Goal: Information Seeking & Learning: Compare options

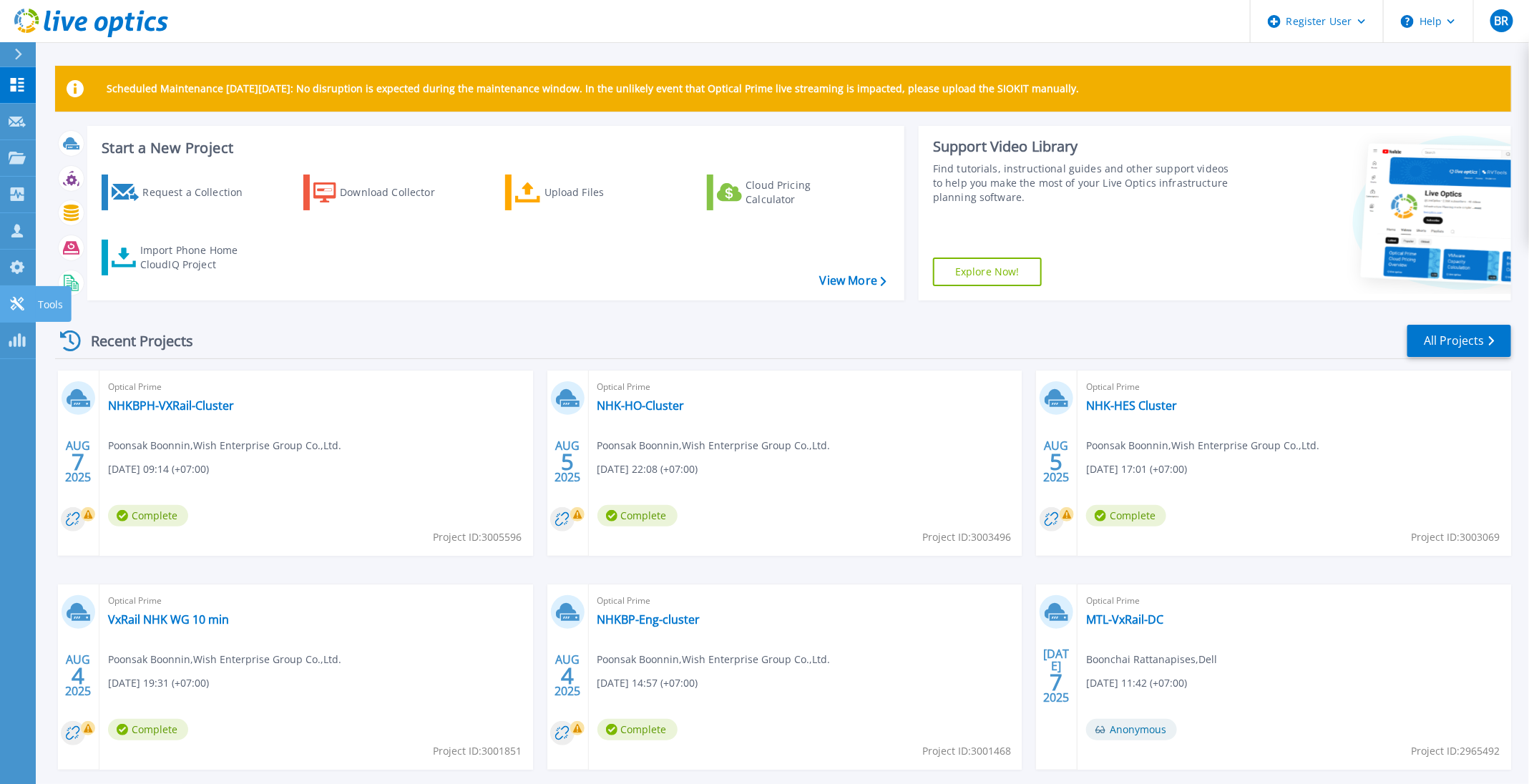
click at [7, 306] on link "Tools Tools" at bounding box center [18, 304] width 36 height 37
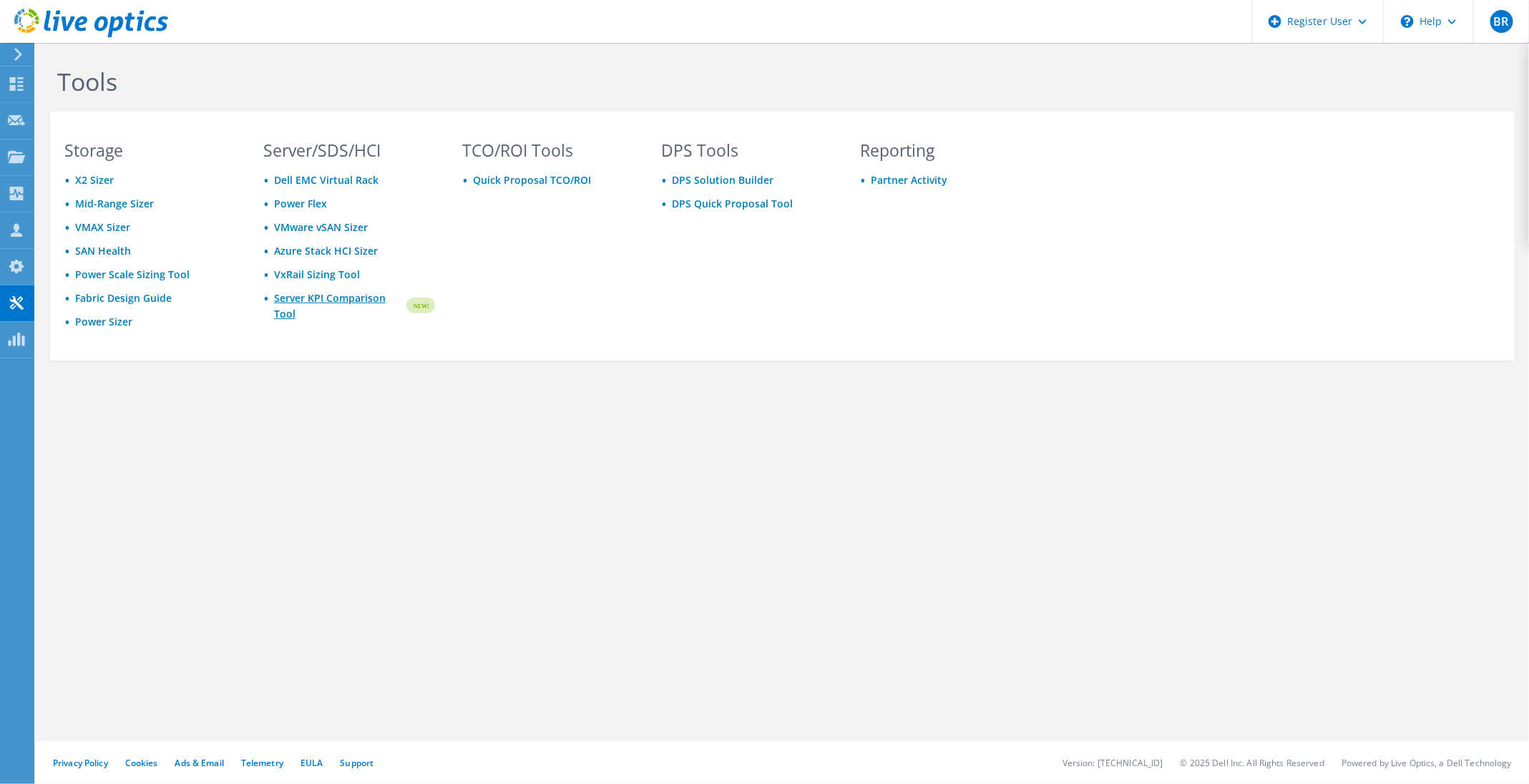
click at [331, 309] on link "Server KPI Comparison Tool" at bounding box center [339, 306] width 130 height 32
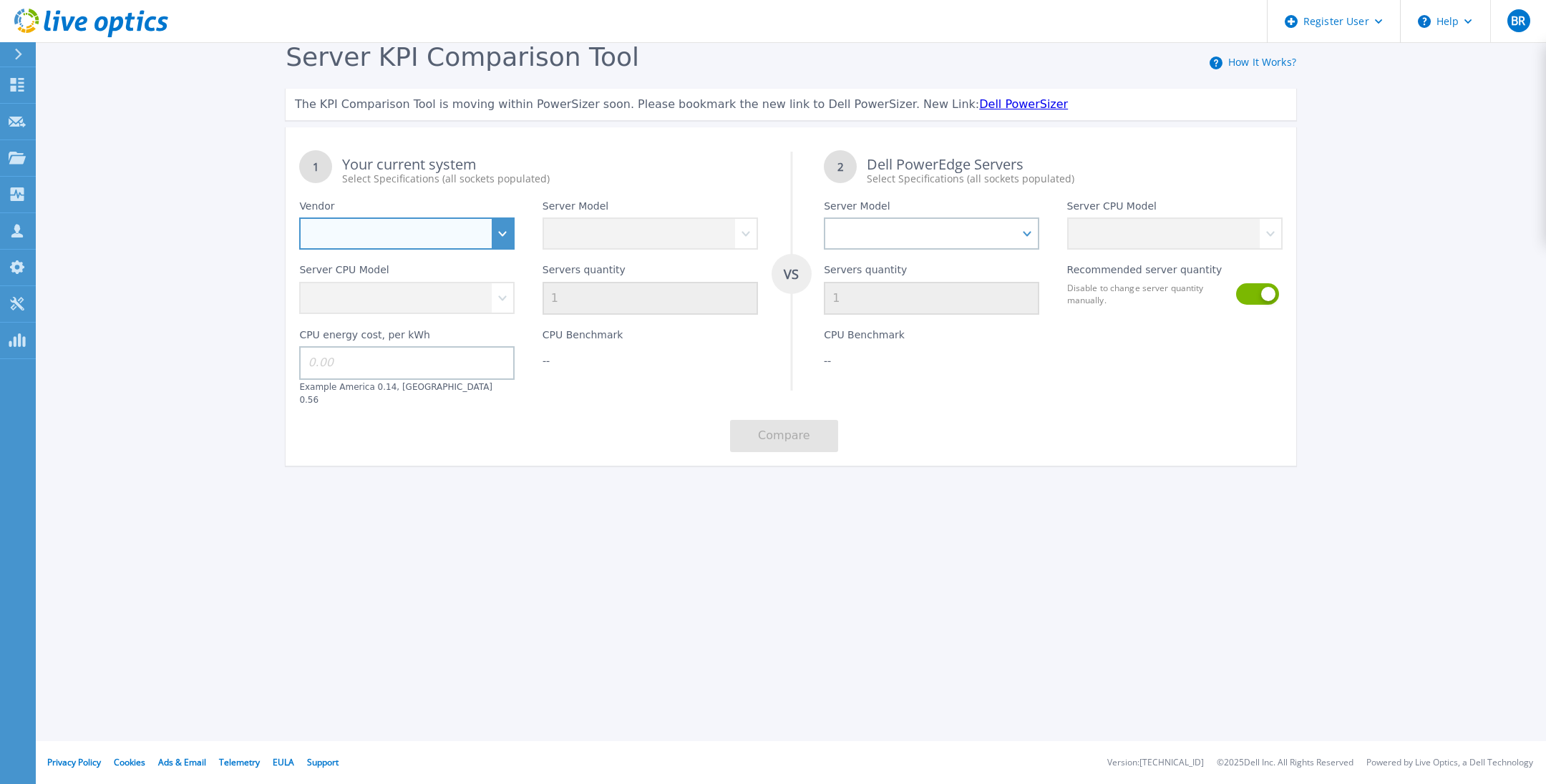
click at [507, 228] on select "Dell HPE Lenovo Supermicro" at bounding box center [407, 234] width 215 height 32
select select "Dell"
click at [299, 218] on select "Dell HPE Lenovo Supermicro" at bounding box center [407, 234] width 215 height 32
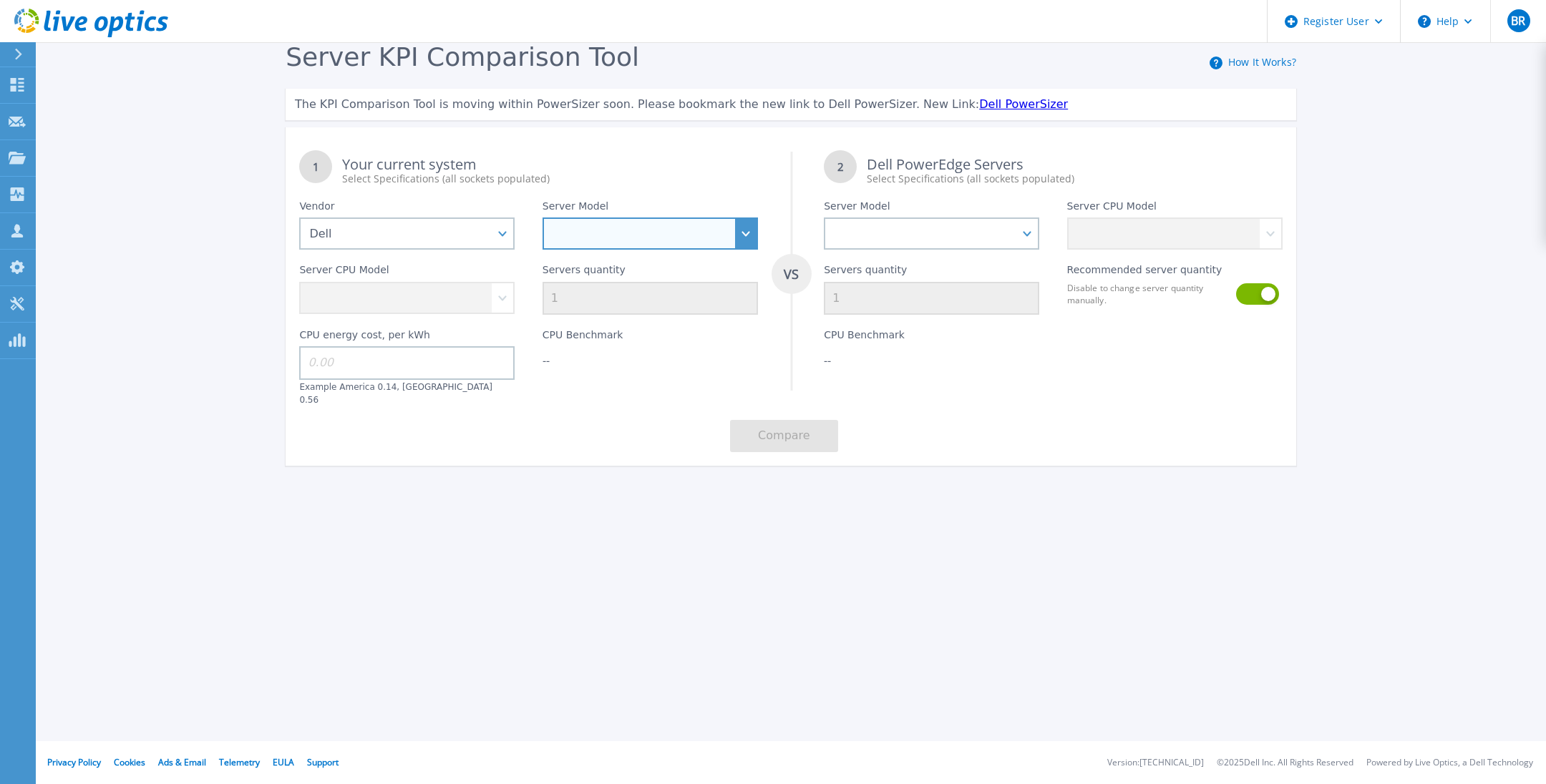
click at [661, 228] on select "PowerEdge C6520 PowerEdge C6525 PowerEdge HS5610 PowerEdge HS5620 PowerEdge R24…" at bounding box center [650, 234] width 215 height 32
click at [543, 218] on select "PowerEdge C6520 PowerEdge C6525 PowerEdge HS5610 PowerEdge HS5620 PowerEdge R24…" at bounding box center [650, 234] width 215 height 32
click at [647, 230] on select "PowerEdge C6520 PowerEdge C6525 PowerEdge HS5610 PowerEdge HS5620 PowerEdge R24…" at bounding box center [650, 234] width 215 height 32
select select "PowerEdge R740"
click at [543, 218] on select "PowerEdge C6520 PowerEdge C6525 PowerEdge HS5610 PowerEdge HS5620 PowerEdge R24…" at bounding box center [650, 234] width 215 height 32
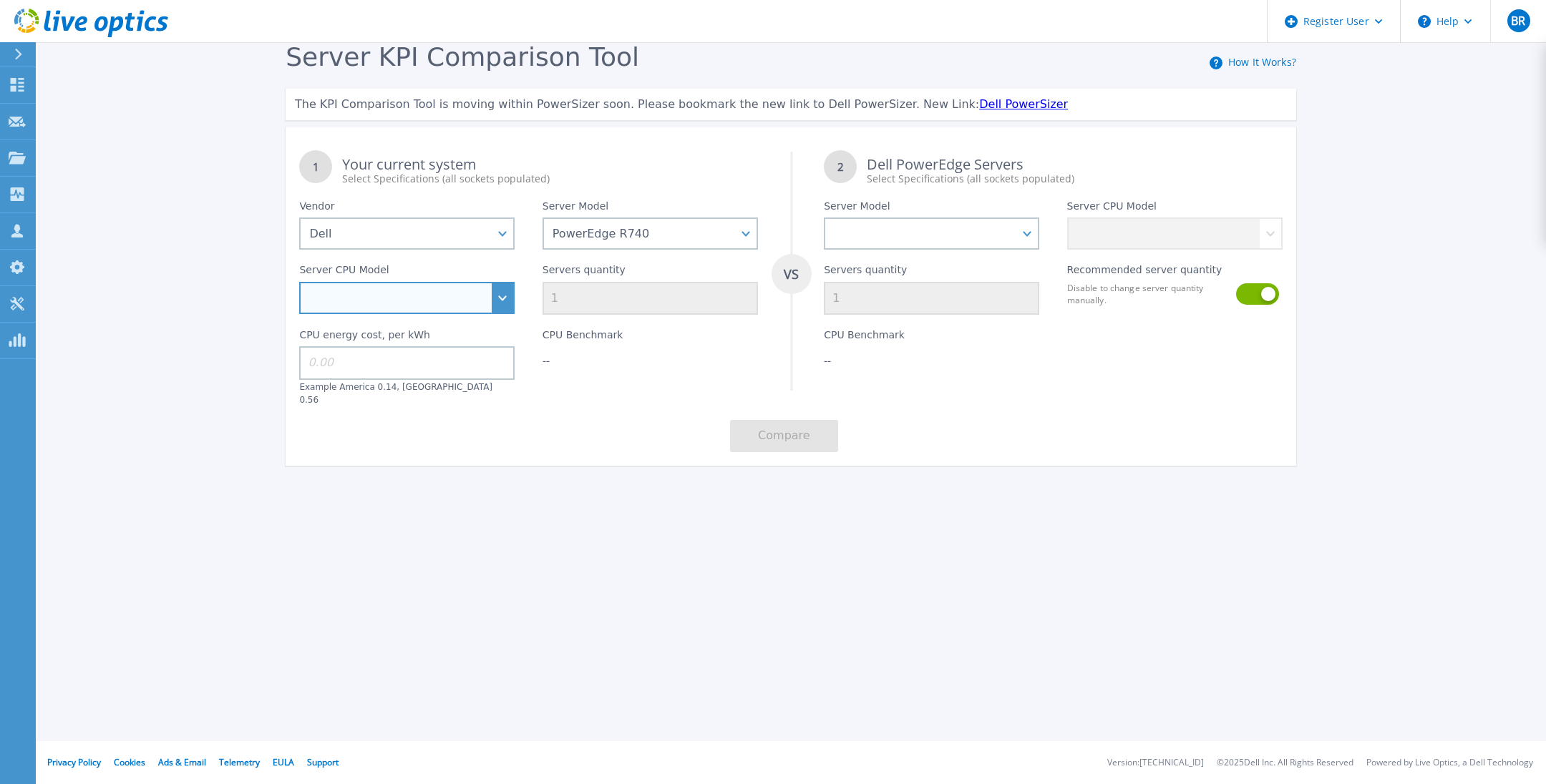
click at [445, 309] on select "Intel Xeon Silver 4108 1.8GHz Intel Xeon Silver 4214 2.2GHz Intel Xeon Silver 4…" at bounding box center [407, 298] width 215 height 32
select select "334133"
click at [299, 284] on select "Intel Xeon Silver 4108 1.8GHz Intel Xeon Silver 4214 2.2GHz Intel Xeon Silver 4…" at bounding box center [407, 298] width 215 height 32
click at [567, 294] on input "1" at bounding box center [650, 298] width 215 height 33
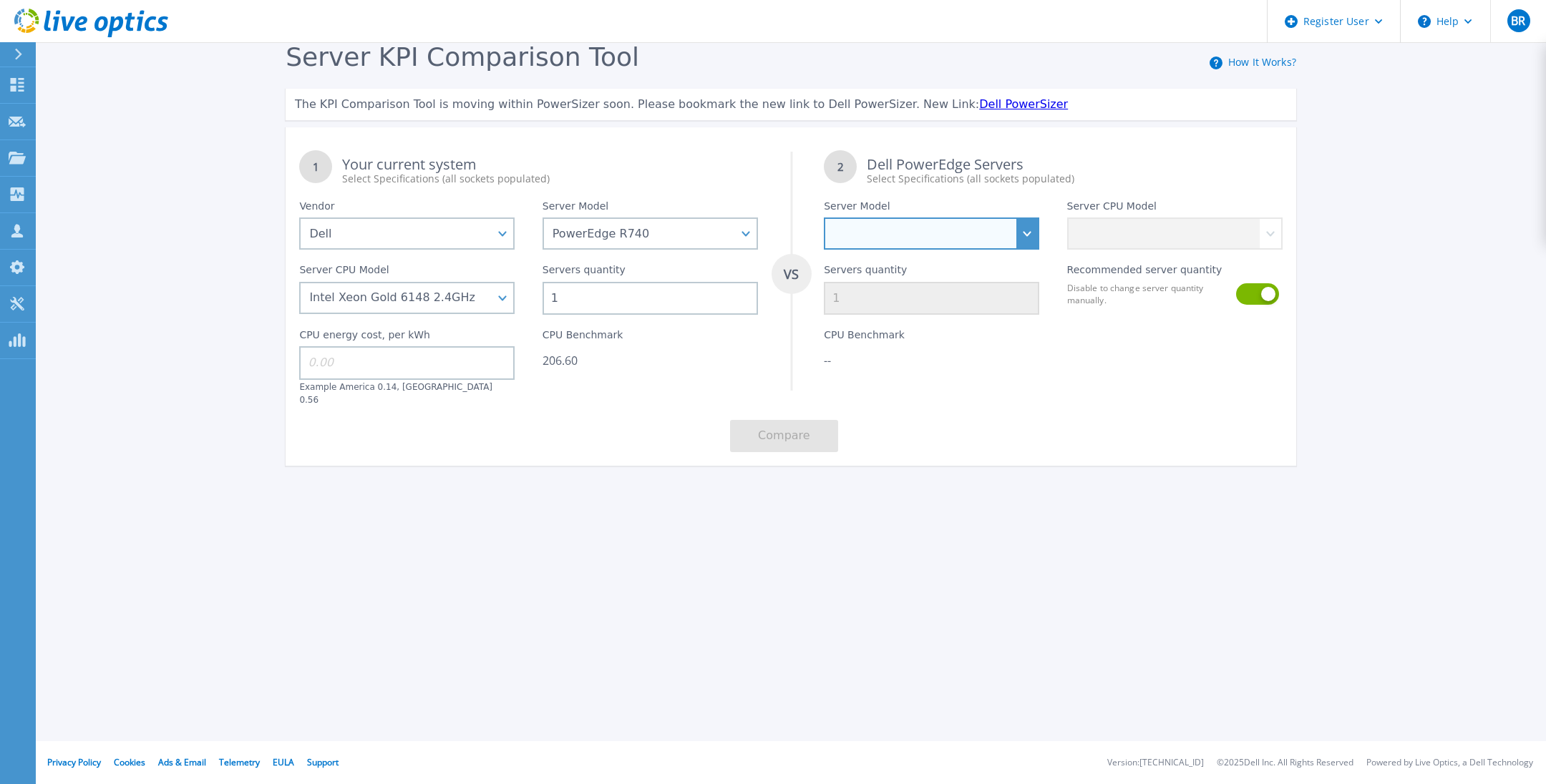
click at [904, 225] on select "PowerEdge C6520 PowerEdge C6525 PowerEdge HS5610 PowerEdge HS5620 PowerEdge R24…" at bounding box center [932, 234] width 215 height 32
select select "PowerEdge R760"
click at [824, 218] on select "PowerEdge C6520 PowerEdge C6525 PowerEdge HS5610 PowerEdge HS5620 PowerEdge R24…" at bounding box center [932, 234] width 215 height 32
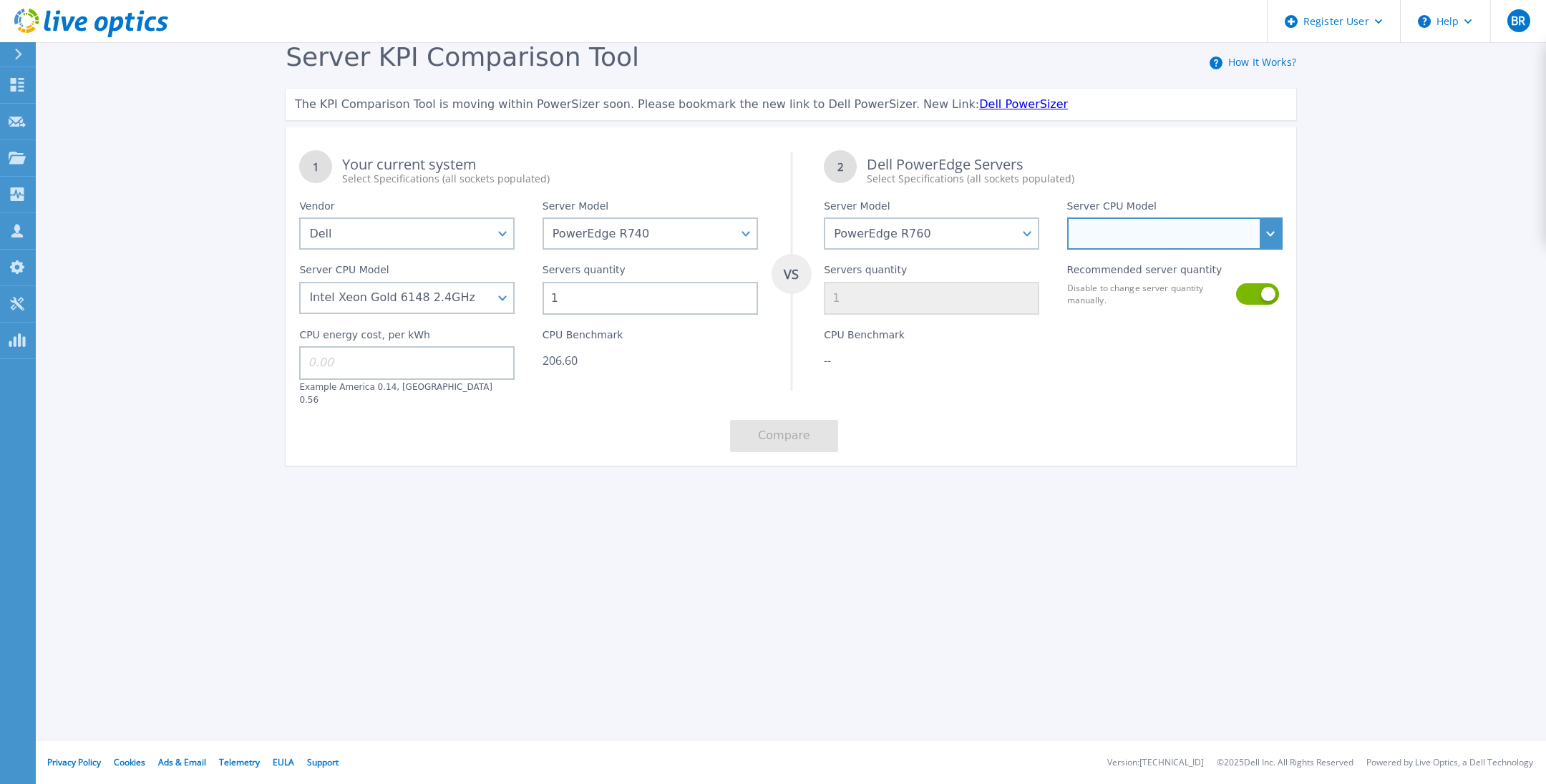
click at [1271, 230] on select "Intel Xeon Silver 4509Y 2.6GHz Intel Xeon Silver 4510 2.4GHz Intel Xeon Silver …" at bounding box center [1175, 234] width 215 height 32
select select "334913"
click at [1068, 218] on select "Intel Xeon Silver 4509Y 2.6GHz Intel Xeon Silver 4510 2.4GHz Intel Xeon Silver …" at bounding box center [1175, 234] width 215 height 32
click at [979, 108] on link "Dell PowerSizer" at bounding box center [1023, 104] width 88 height 13
click at [1267, 293] on button at bounding box center [1256, 294] width 41 height 21
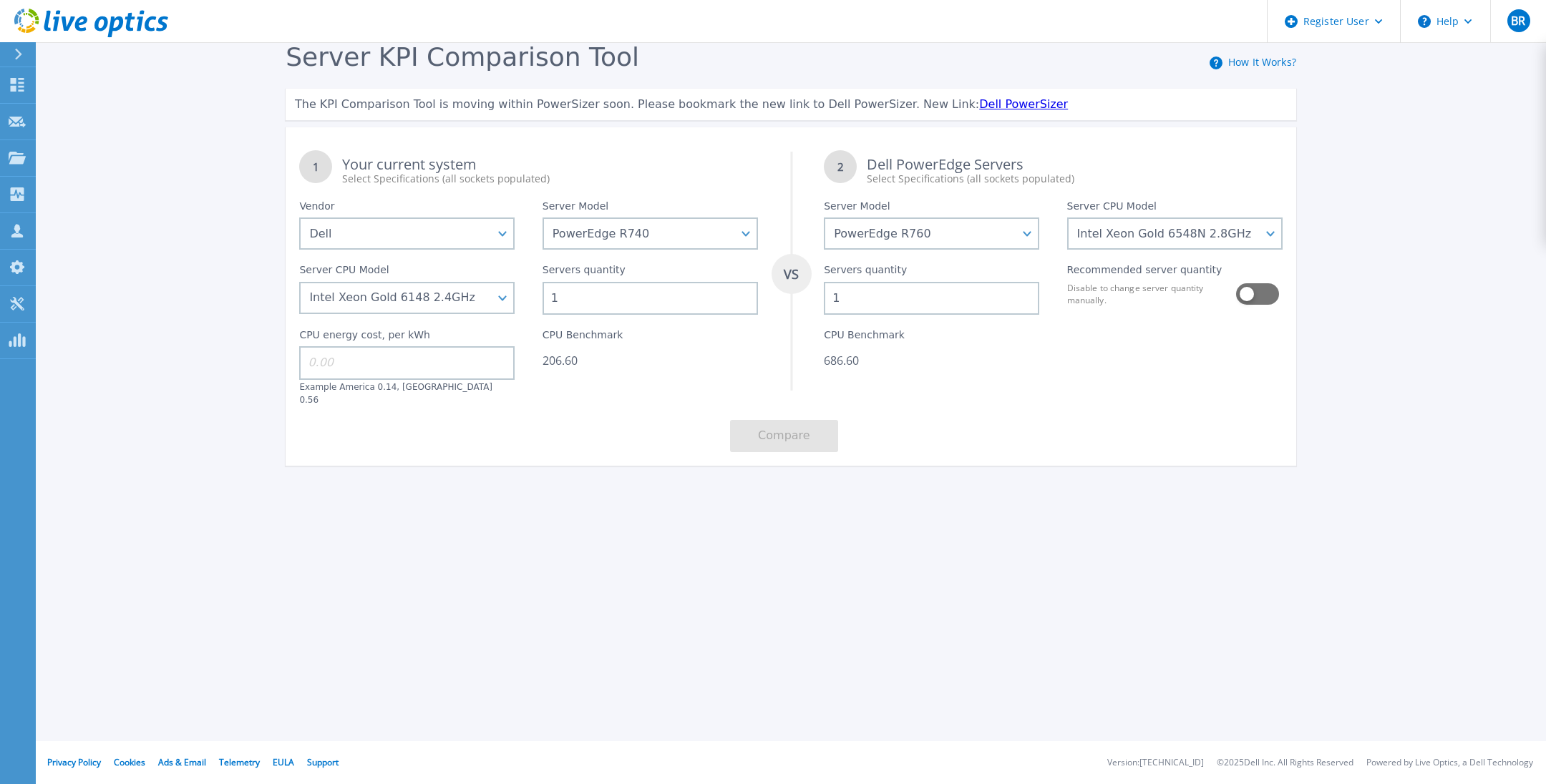
click at [786, 406] on div "Compare" at bounding box center [790, 435] width 122 height 60
click at [871, 460] on div "Server KPI Comparison Tool How It Works? The KPI Comparison Tool is moving with…" at bounding box center [791, 260] width 1038 height 437
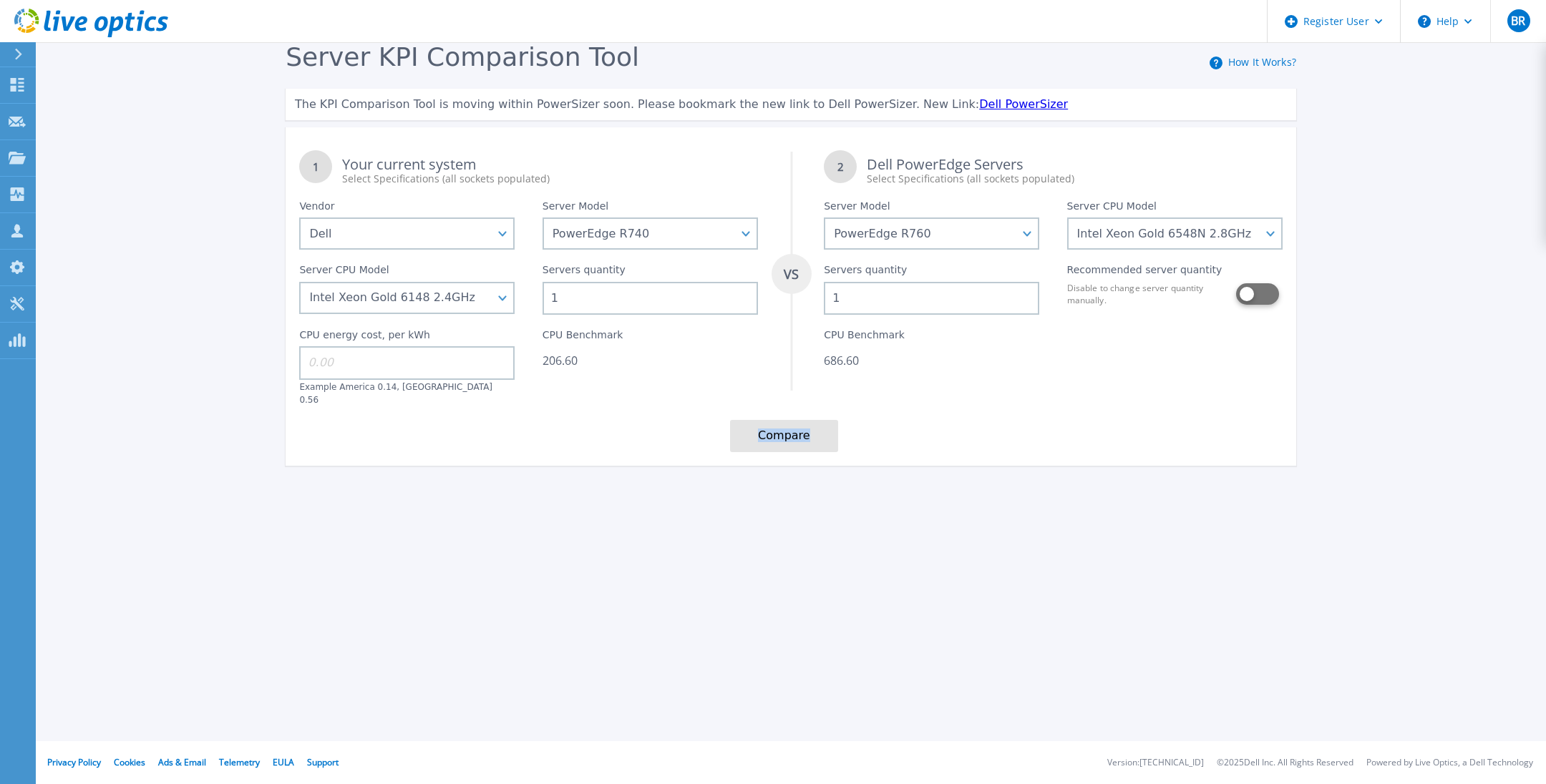
click at [1243, 299] on button at bounding box center [1256, 294] width 41 height 21
click at [616, 298] on input "1" at bounding box center [650, 298] width 215 height 33
drag, startPoint x: 613, startPoint y: 299, endPoint x: 459, endPoint y: 329, distance: 156.9
click at [459, 329] on div "1 Your current system Select Specifications (all sockets populated) VS 2 Dell P…" at bounding box center [790, 301] width 1011 height 329
drag, startPoint x: 657, startPoint y: 286, endPoint x: 484, endPoint y: 322, distance: 176.7
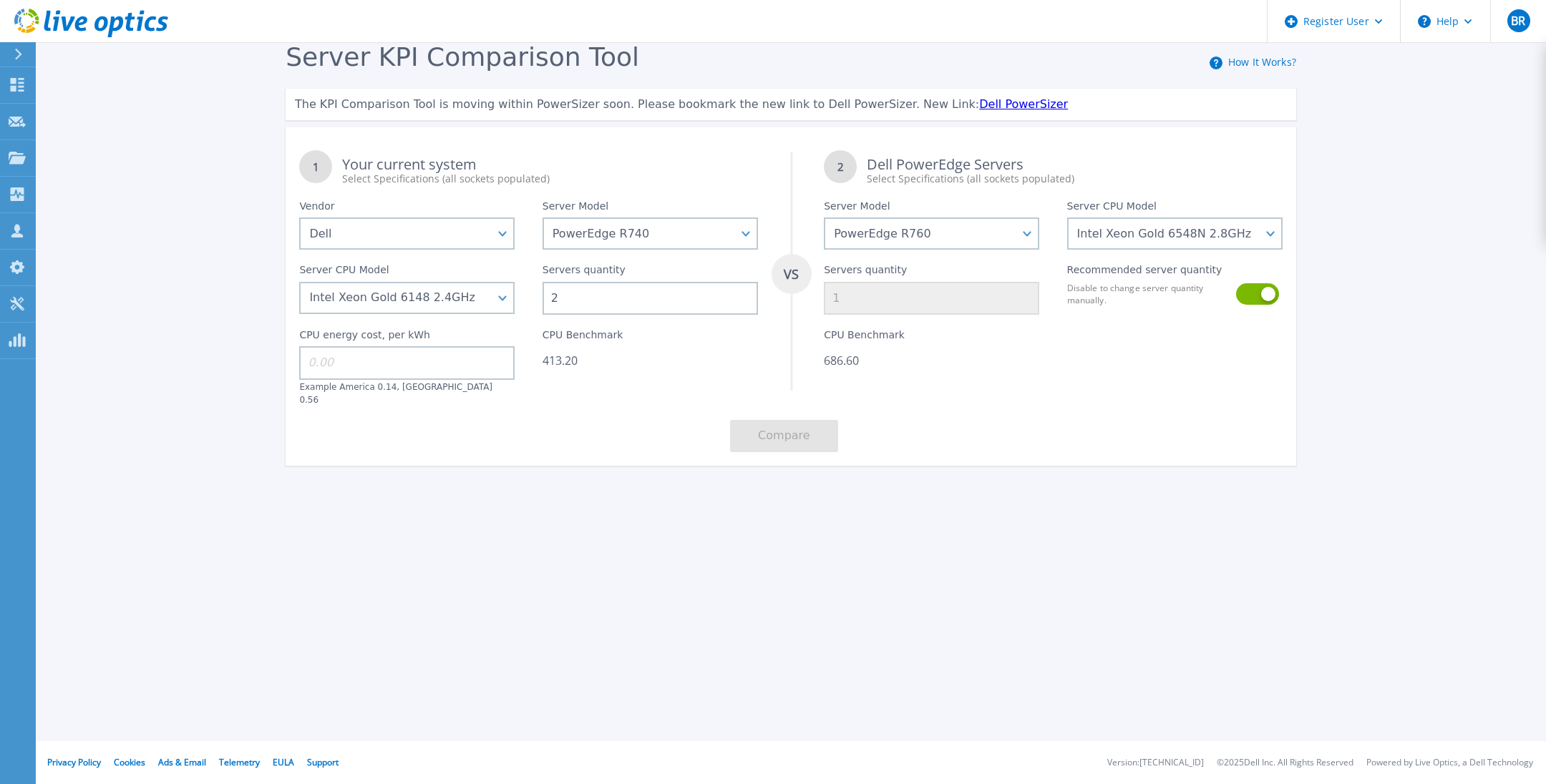
click at [484, 322] on div "1 Your current system Select Specifications (all sockets populated) VS 2 Dell P…" at bounding box center [790, 301] width 1011 height 329
drag, startPoint x: 627, startPoint y: 296, endPoint x: 470, endPoint y: 341, distance: 163.3
click at [470, 341] on div "1 Your current system Select Specifications (all sockets populated) VS 2 Dell P…" at bounding box center [790, 301] width 1011 height 329
drag, startPoint x: 607, startPoint y: 307, endPoint x: 512, endPoint y: 315, distance: 95.3
click at [512, 315] on div "1 Your current system Select Specifications (all sockets populated) VS 2 Dell P…" at bounding box center [790, 301] width 1011 height 329
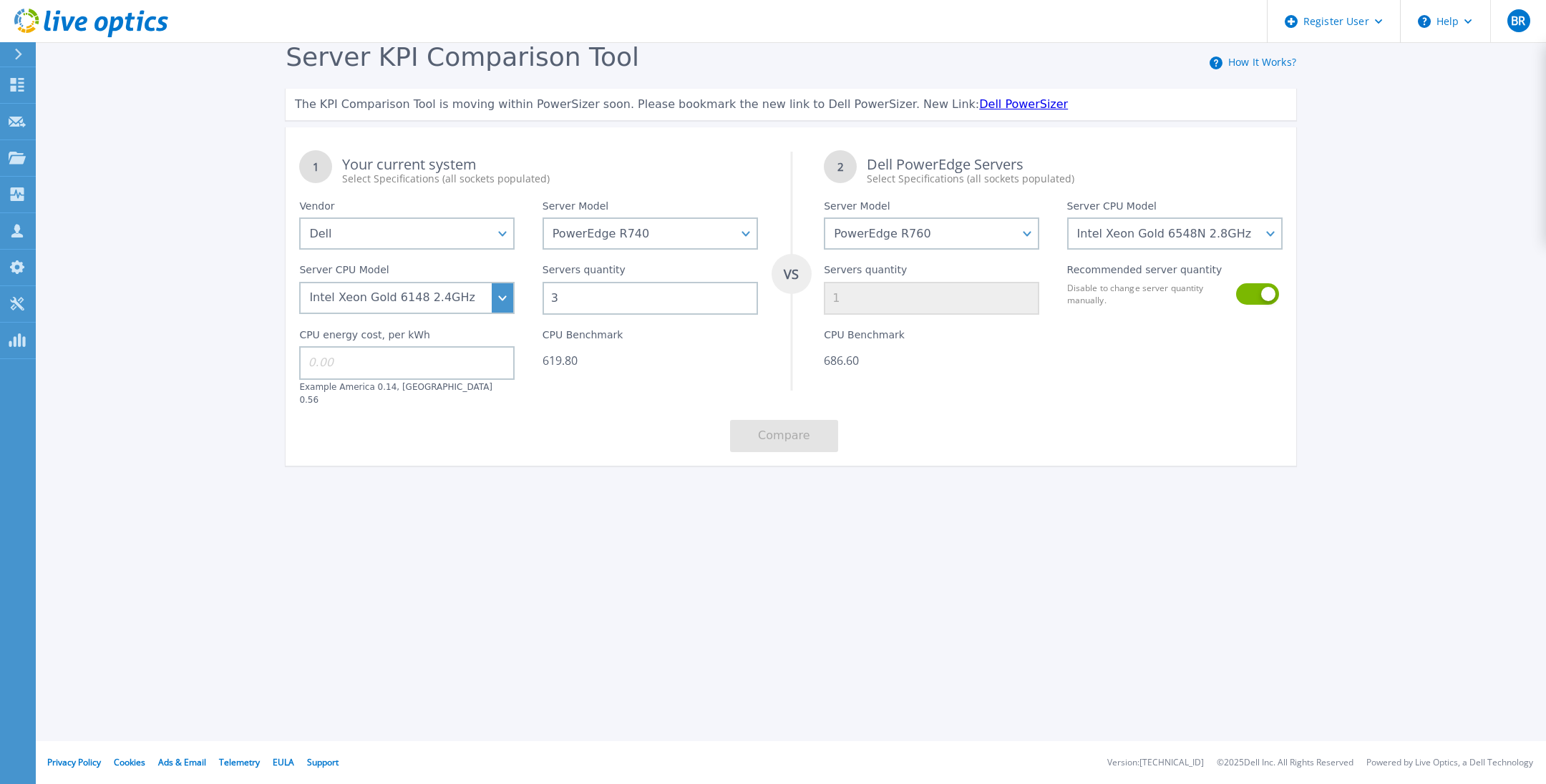
type input "4"
type input "2"
type input "4"
click at [1110, 235] on select "Intel Xeon Silver 4509Y 2.6GHz Intel Xeon Silver 4510 2.4GHz Intel Xeon Silver …" at bounding box center [1175, 234] width 215 height 32
